Goal: Find contact information: Find contact information

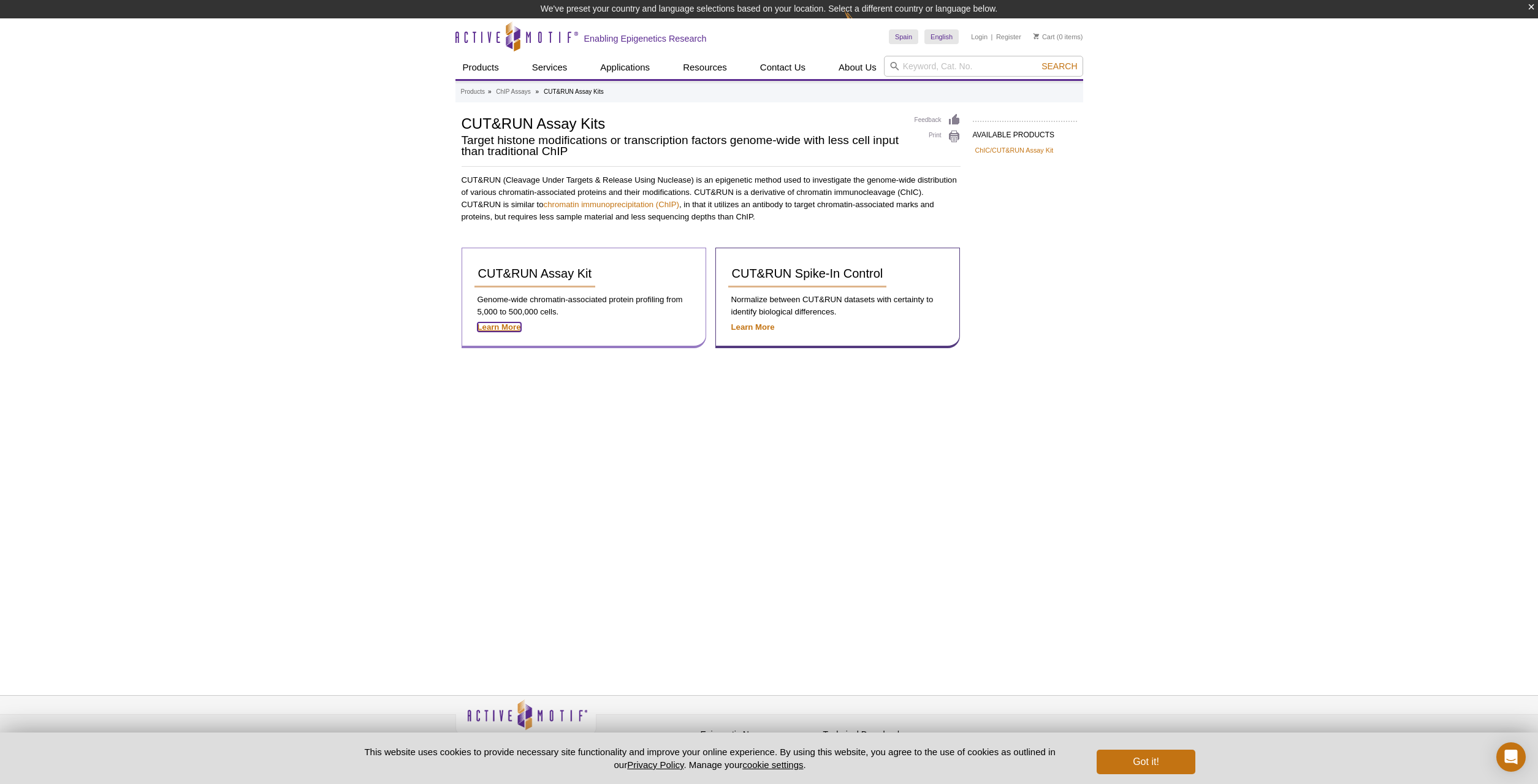
click at [497, 332] on strong "Learn More" at bounding box center [500, 327] width 44 height 9
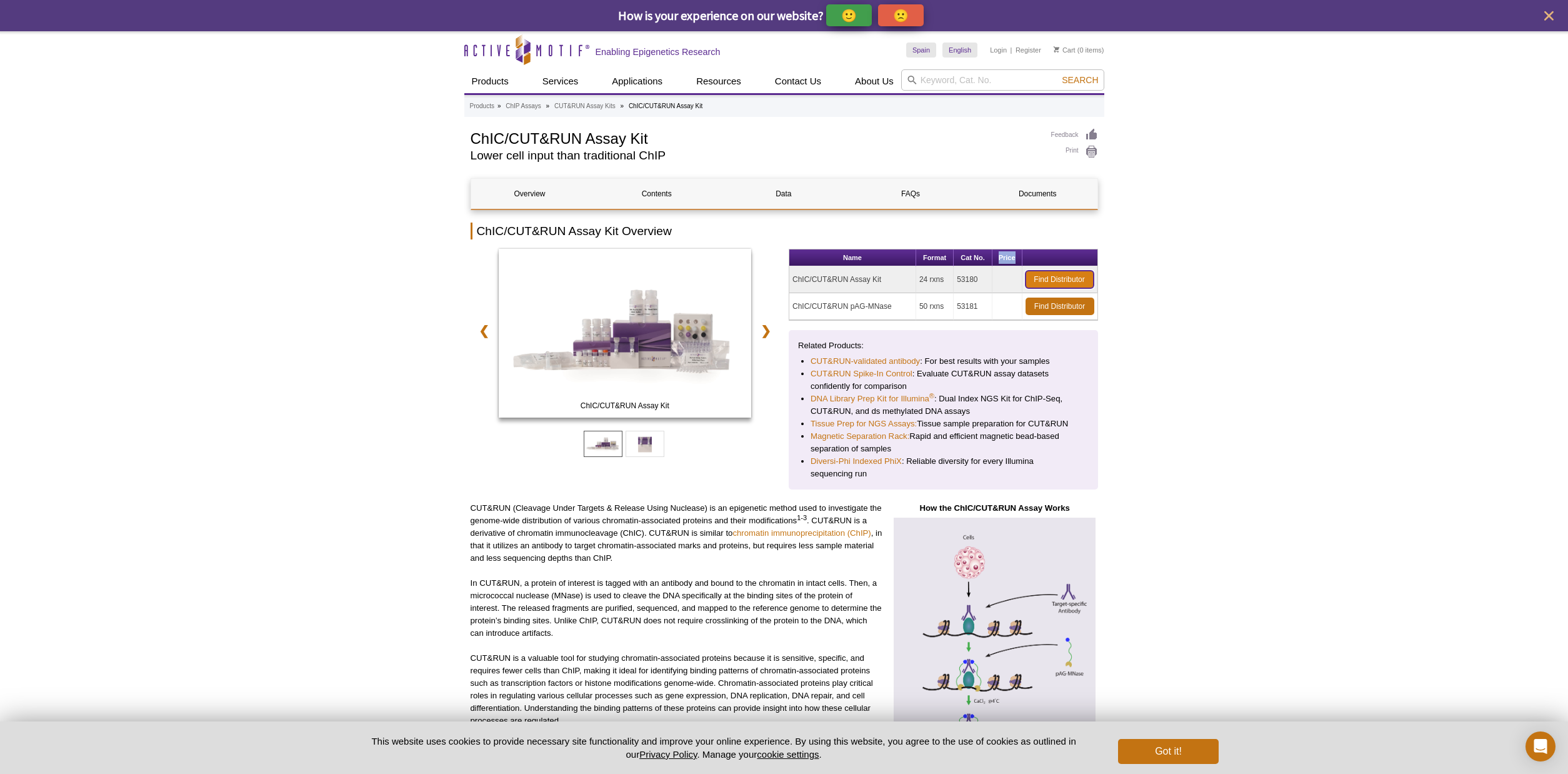
click at [1029, 276] on link "Find Distributor" at bounding box center [1059, 279] width 68 height 18
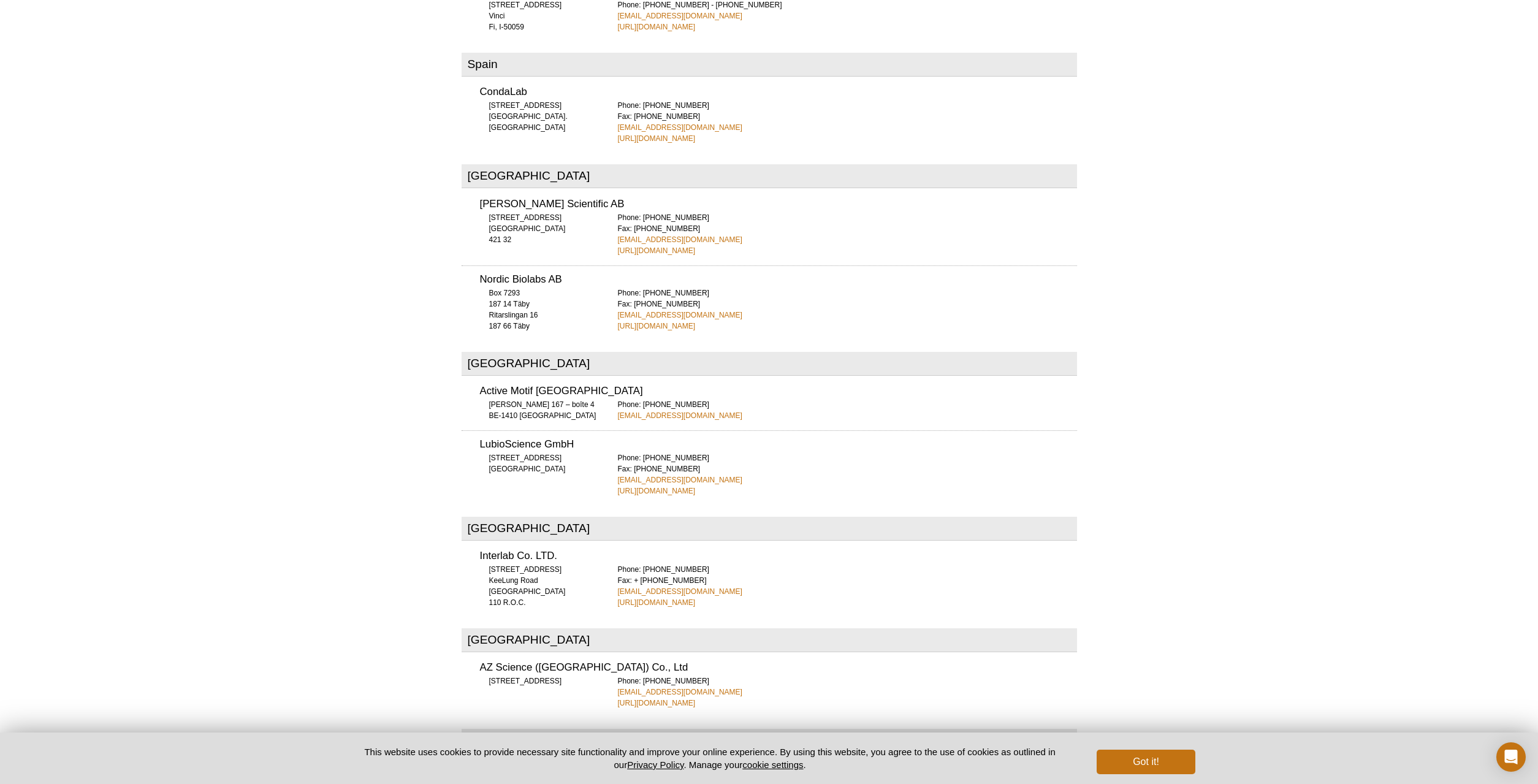
scroll to position [4197, 0]
